Goal: Information Seeking & Learning: Learn about a topic

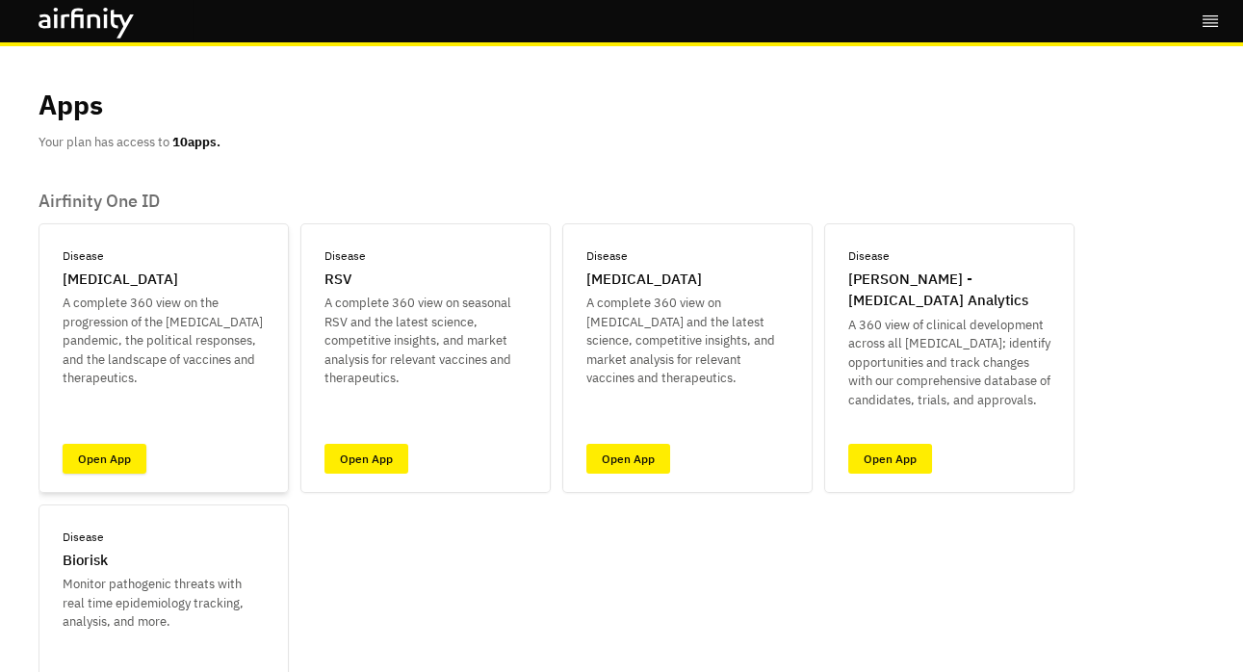
click at [102, 462] on link "Open App" at bounding box center [105, 459] width 84 height 30
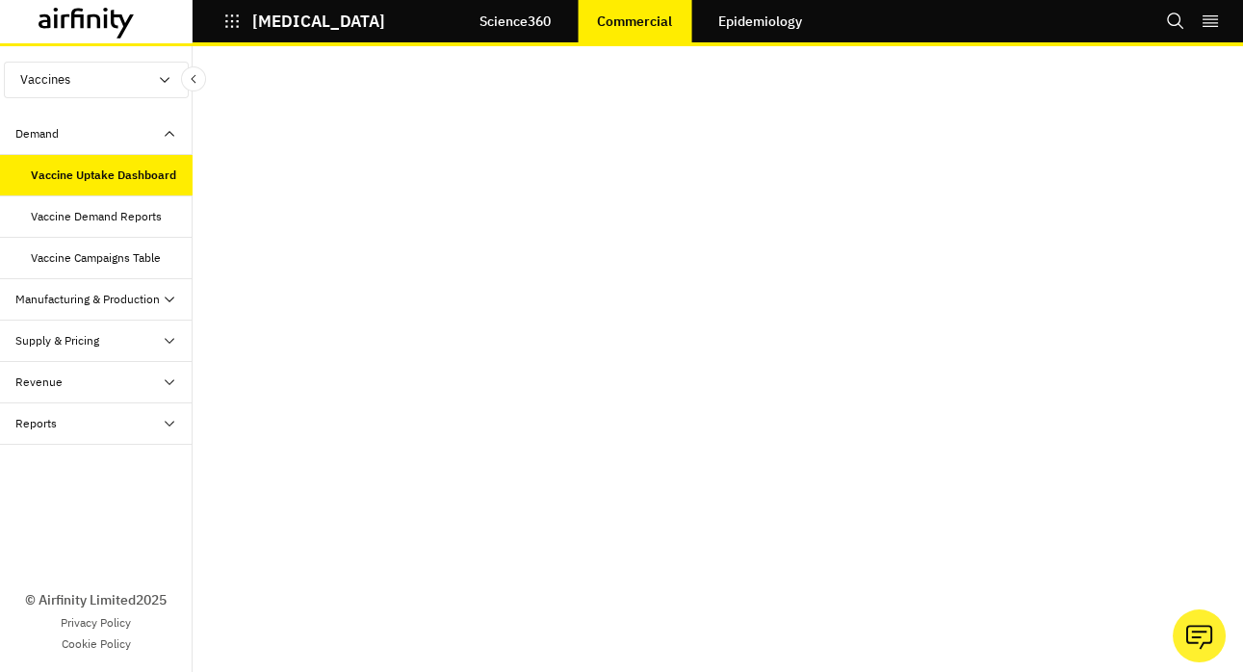
click at [486, 9] on link "Science360" at bounding box center [515, 21] width 110 height 46
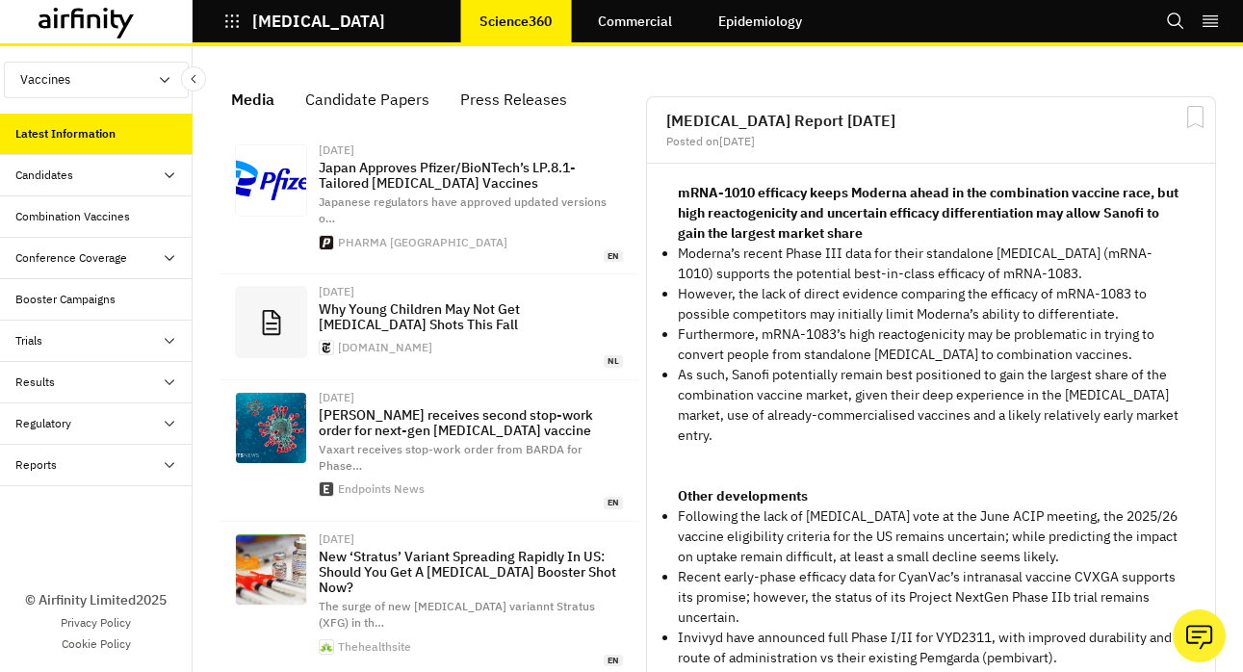
scroll to position [1373, 578]
click at [306, 25] on p "[MEDICAL_DATA]" at bounding box center [318, 21] width 133 height 17
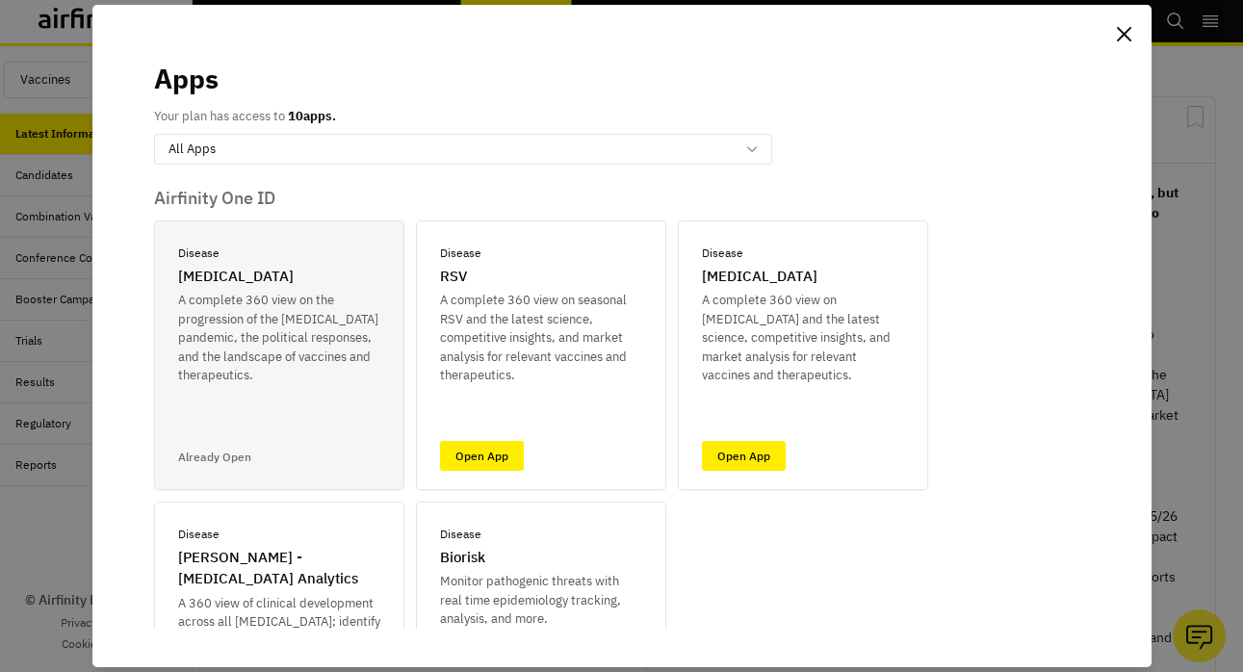
click at [231, 26] on section "Apps Your plan has access to 10 apps. All Apps Airfinity One ID Disease COVID-1…" at bounding box center [621, 336] width 1059 height 663
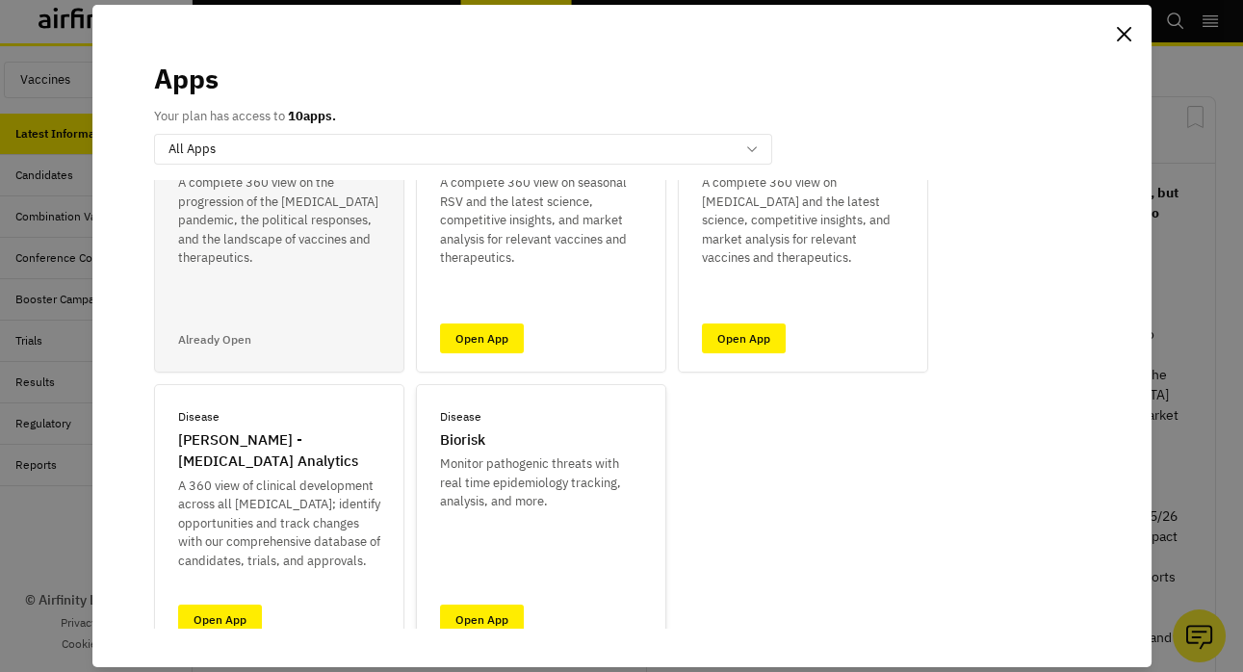
scroll to position [133, 0]
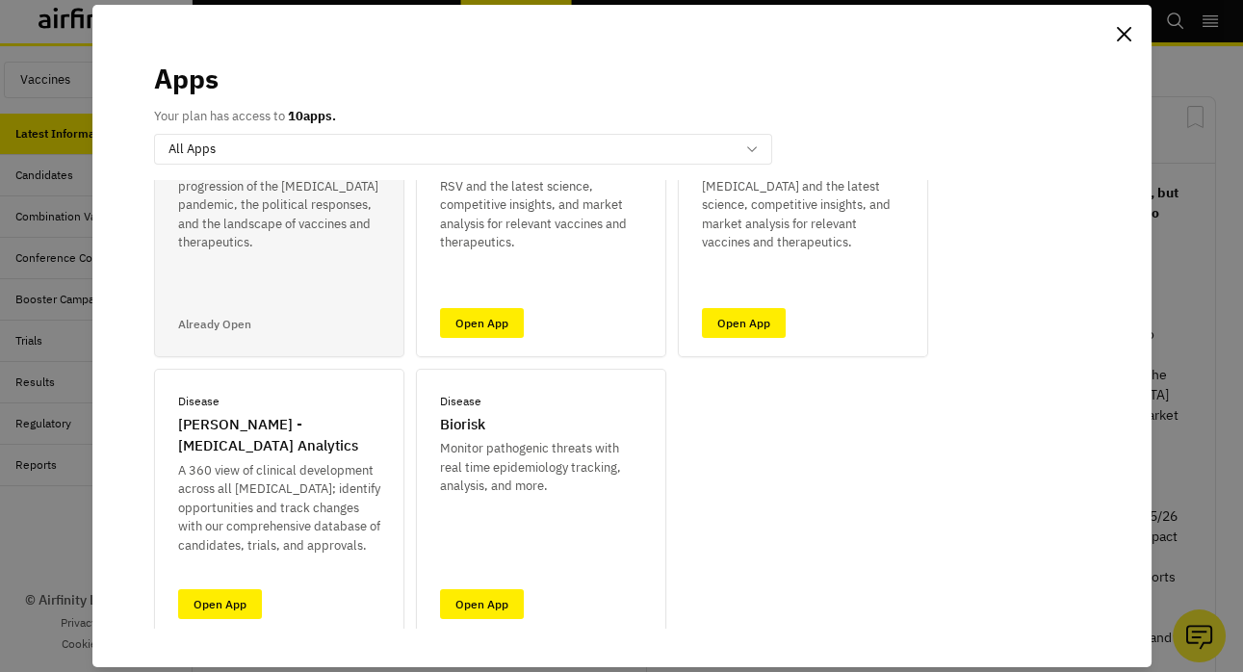
click at [1180, 388] on div "Apps Your plan has access to 10 apps. All Apps Airfinity One ID Disease COVID-1…" at bounding box center [621, 336] width 1243 height 672
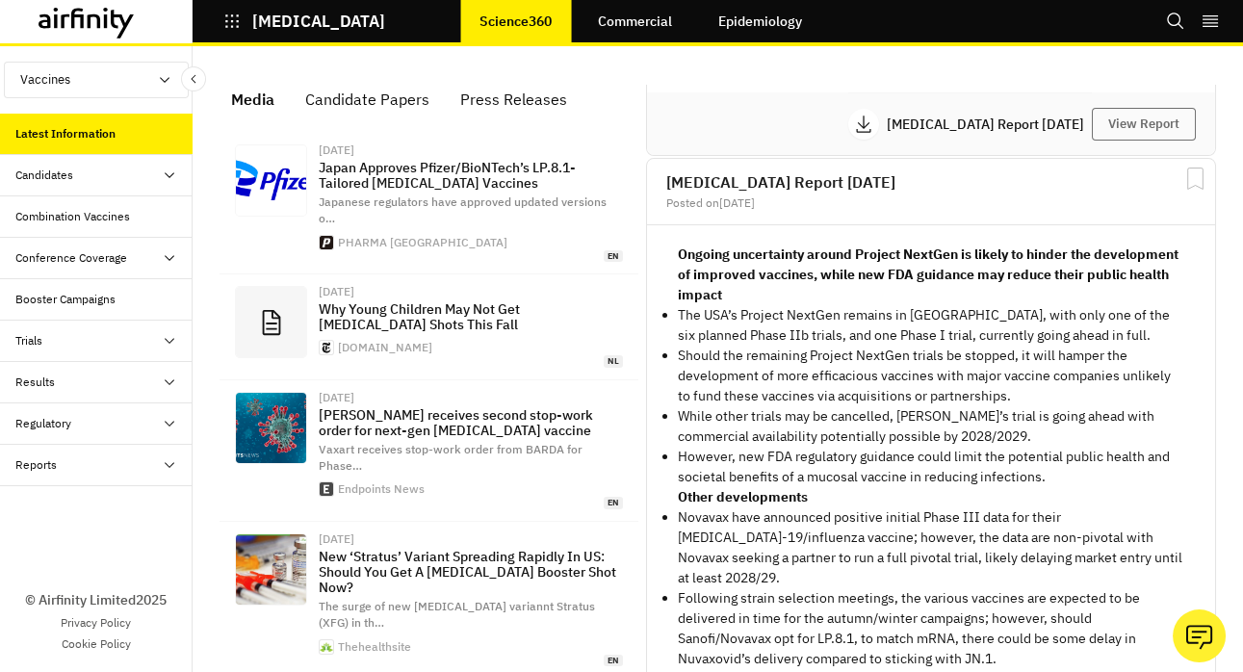
scroll to position [641, 0]
